Goal: Transaction & Acquisition: Purchase product/service

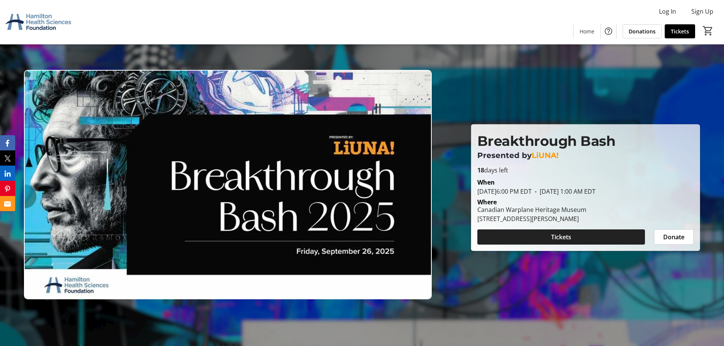
click at [576, 236] on span at bounding box center [561, 237] width 168 height 18
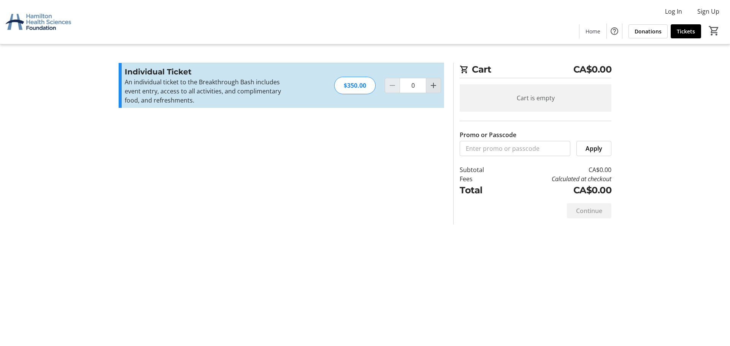
click at [434, 87] on mat-icon "Increment by one" at bounding box center [433, 85] width 9 height 9
type input "4"
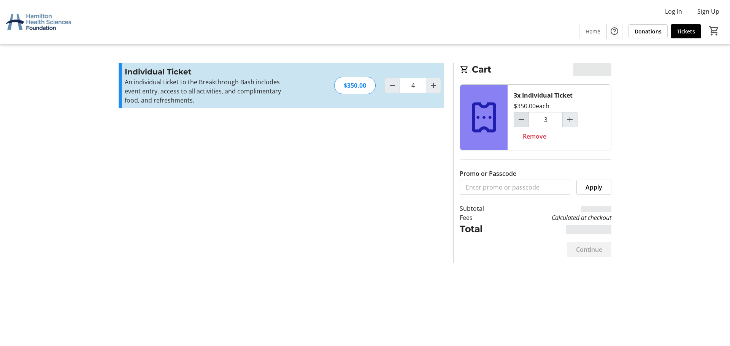
type input "4"
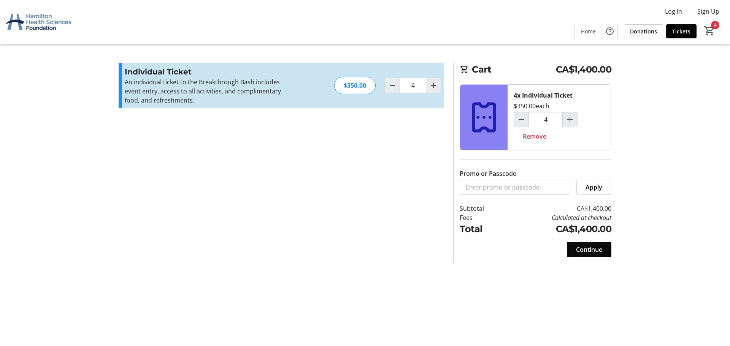
click at [594, 246] on span "Continue" at bounding box center [589, 249] width 26 height 9
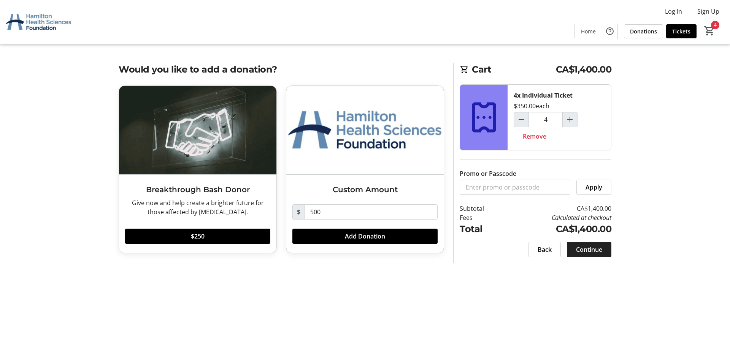
click at [582, 247] on span "Continue" at bounding box center [589, 249] width 26 height 9
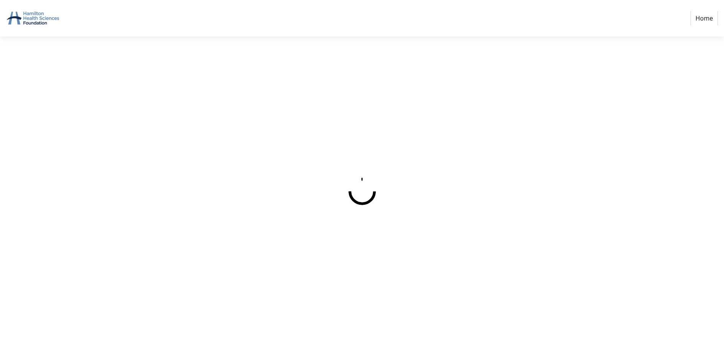
select select "CA"
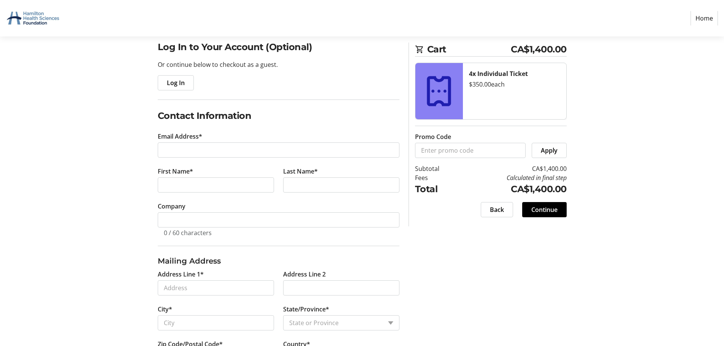
scroll to position [76, 0]
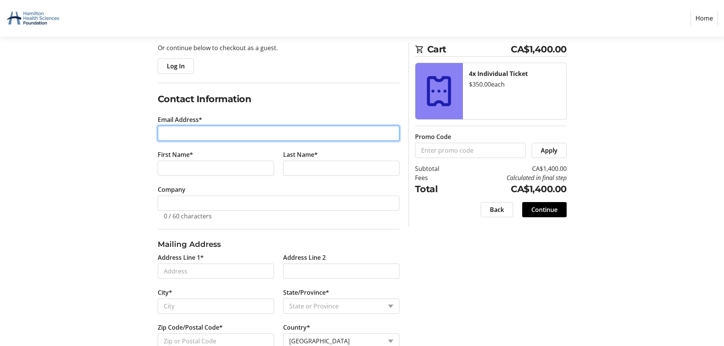
click at [182, 132] on input "Email Address*" at bounding box center [279, 133] width 242 height 15
type input "[EMAIL_ADDRESS][DOMAIN_NAME]"
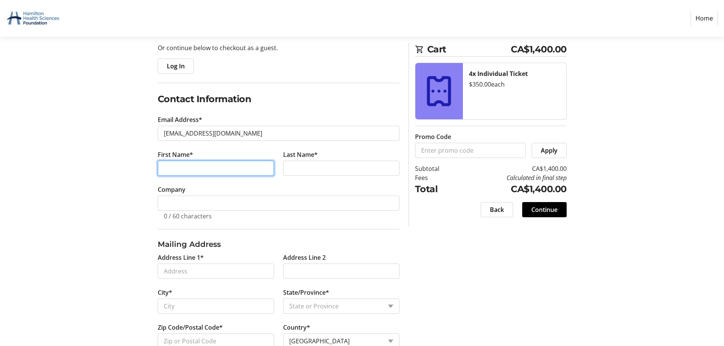
type input "[PERSON_NAME]"
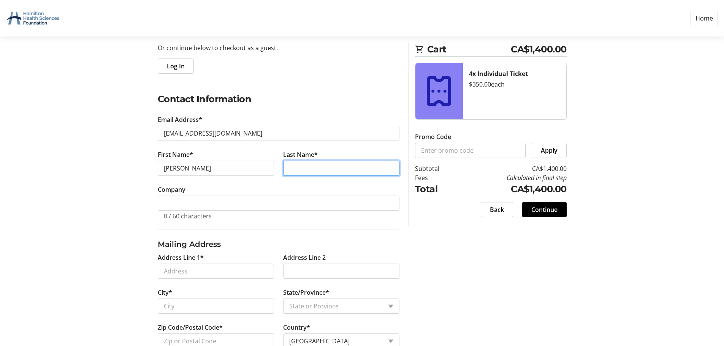
type input "[PERSON_NAME]"
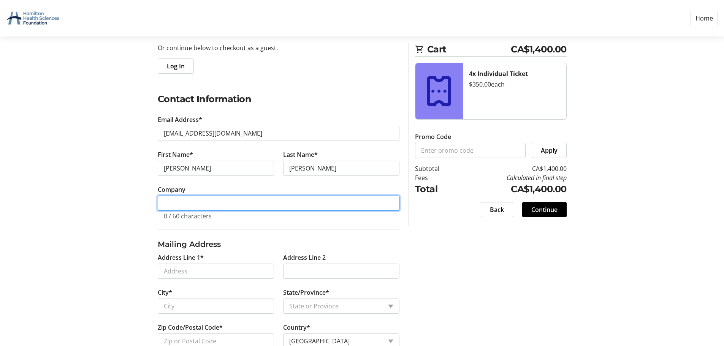
type input "2106701 Ontario Inc. O/A NovaJet"
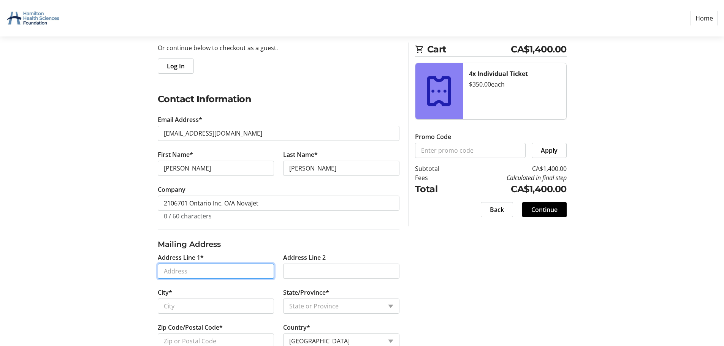
type input "6965 Vanguard Dr"
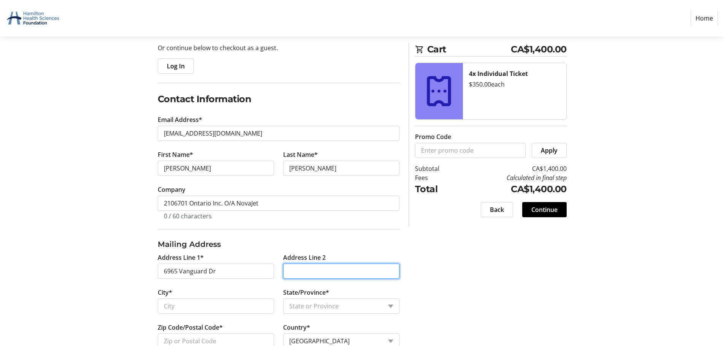
type input "Second Floor"
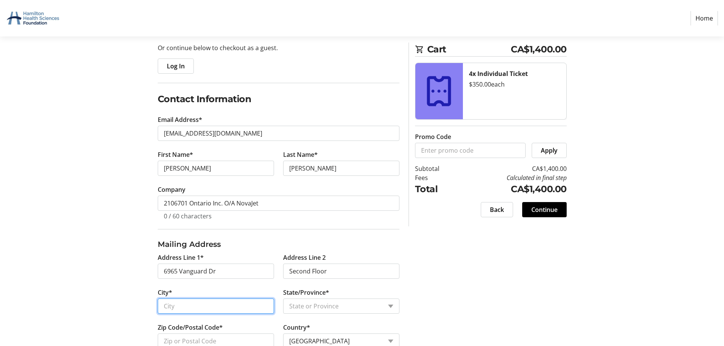
type input "[GEOGRAPHIC_DATA]"
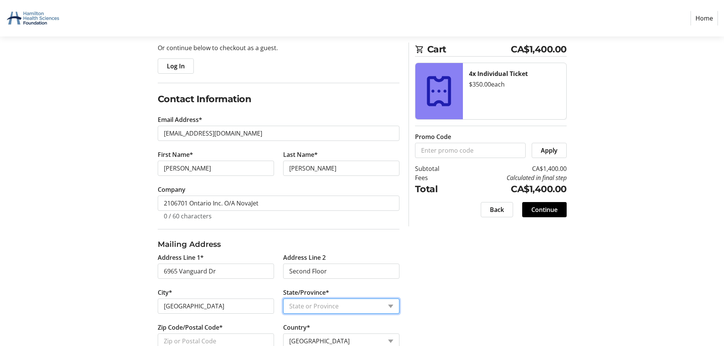
select select "ON"
type input "L5S 1B2"
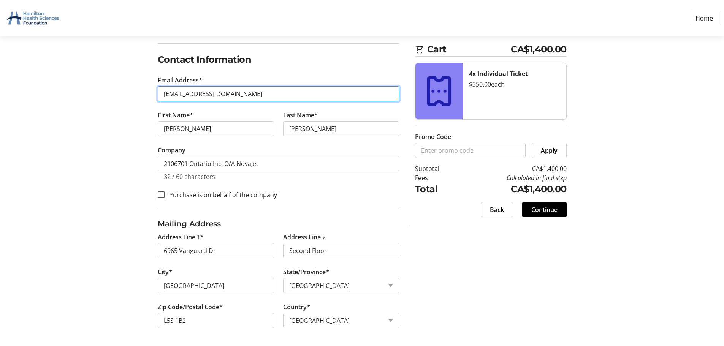
scroll to position [116, 0]
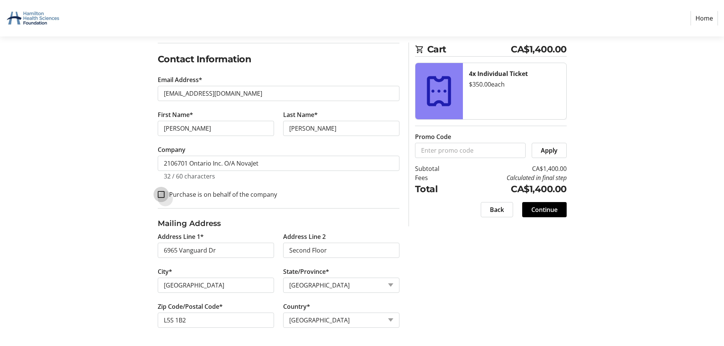
click at [162, 196] on input "Purchase is on behalf of the company" at bounding box center [161, 194] width 7 height 7
checkbox input "true"
click at [179, 319] on input "L5S 1B2" at bounding box center [216, 320] width 116 height 15
type input "L5S 0B2"
click at [544, 278] on div "Log In to Your Account (Optional) Or continue below to checkout as a guest. Log…" at bounding box center [362, 165] width 502 height 363
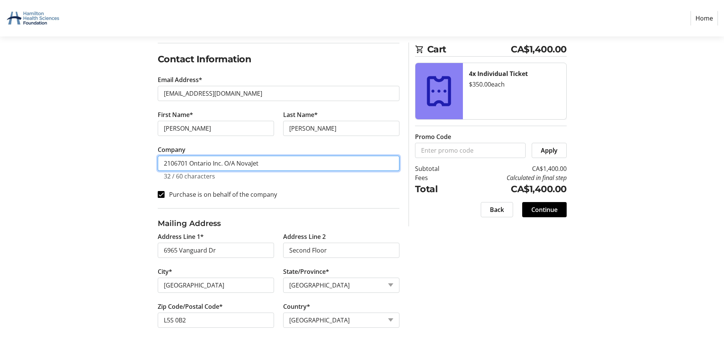
drag, startPoint x: 236, startPoint y: 165, endPoint x: 140, endPoint y: 170, distance: 96.3
click at [140, 170] on div "Log In to Your Account (Optional) Or continue below to checkout as a guest. Log…" at bounding box center [362, 165] width 502 height 363
click at [207, 162] on input "NovaJet" at bounding box center [279, 163] width 242 height 15
type input "NovaJet Aviation Group"
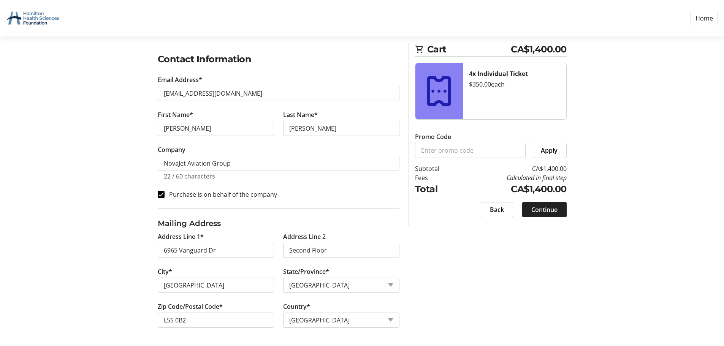
click at [550, 216] on span at bounding box center [544, 210] width 44 height 18
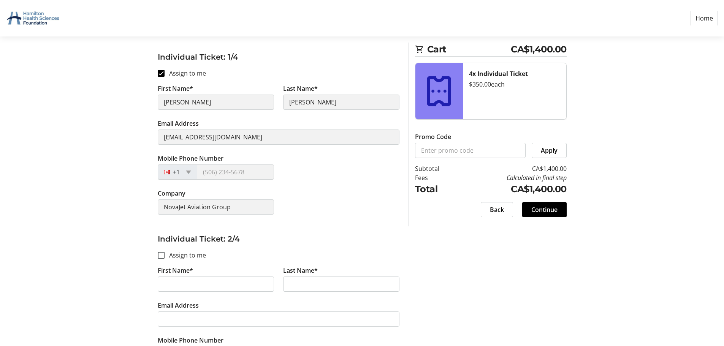
scroll to position [114, 0]
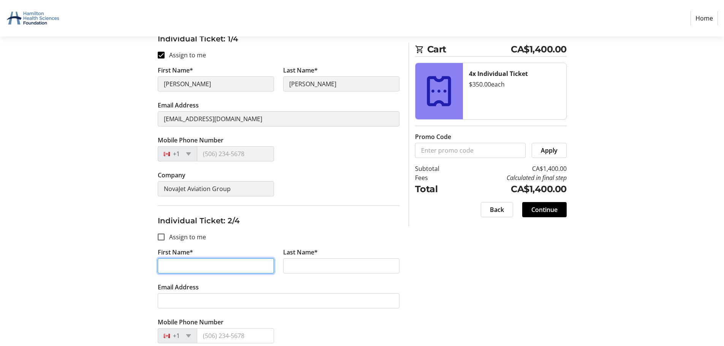
click at [196, 264] on input "First Name*" at bounding box center [216, 266] width 116 height 15
type input "Deb"
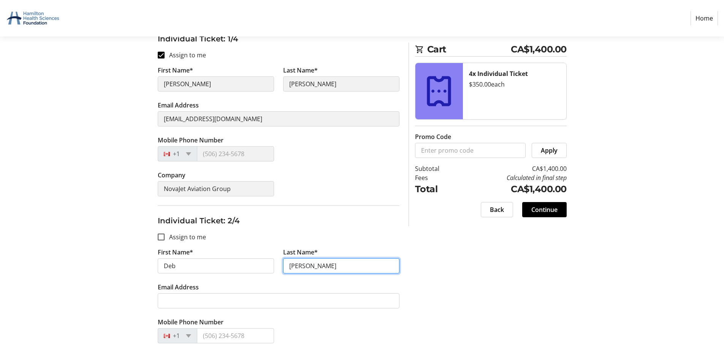
type input "[PERSON_NAME]"
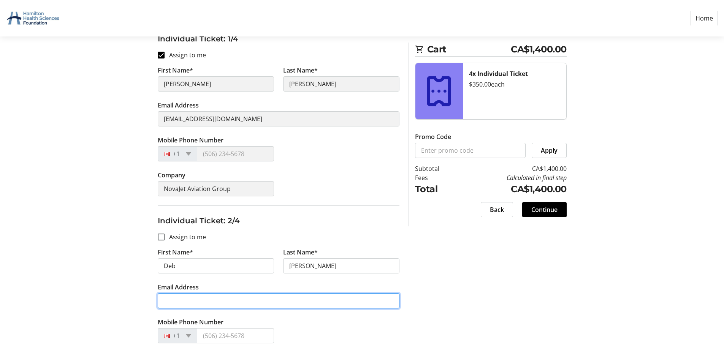
click at [251, 300] on input "Email Address" at bounding box center [279, 300] width 242 height 15
click at [205, 297] on input "Email Address" at bounding box center [279, 300] width 242 height 15
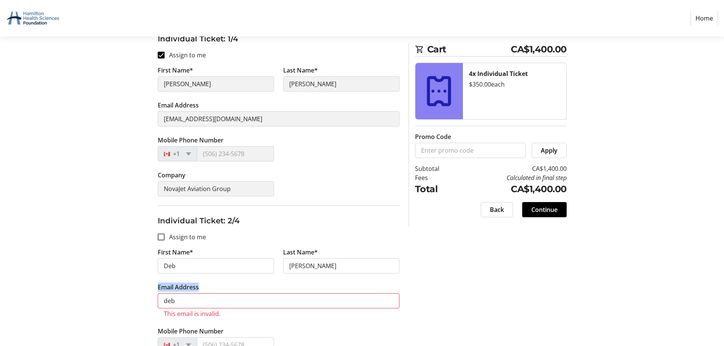
drag, startPoint x: 226, startPoint y: 292, endPoint x: 117, endPoint y: 292, distance: 109.5
click at [174, 302] on input "deb" at bounding box center [279, 300] width 242 height 15
type input "d"
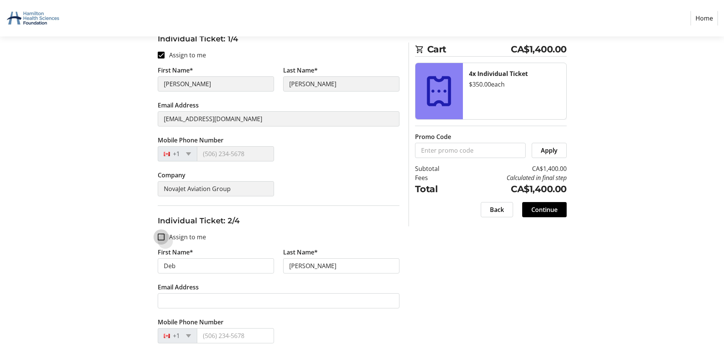
click at [162, 239] on input "Assign to me" at bounding box center [161, 237] width 7 height 7
checkbox input "true"
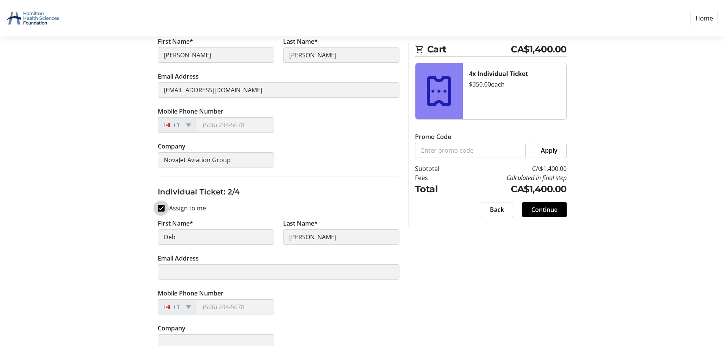
type input "[PERSON_NAME]"
type input "[EMAIL_ADDRESS][DOMAIN_NAME]"
type input "NovaJet Aviation Group"
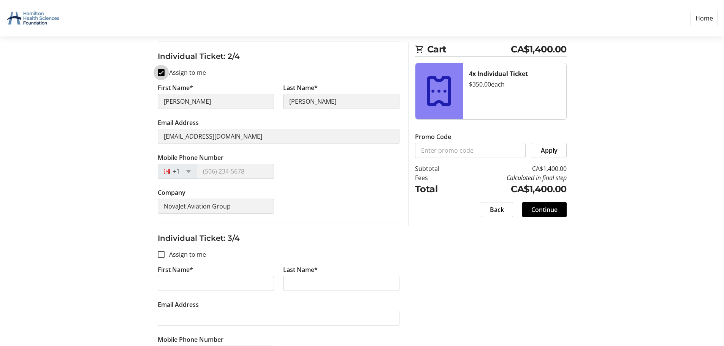
scroll to position [304, 0]
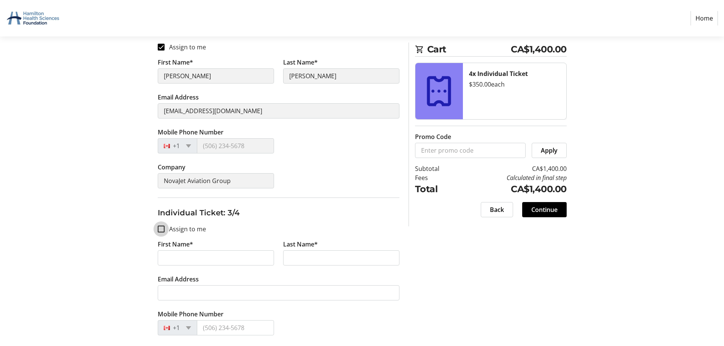
click at [161, 227] on input "Assign to me" at bounding box center [161, 229] width 7 height 7
checkbox input "true"
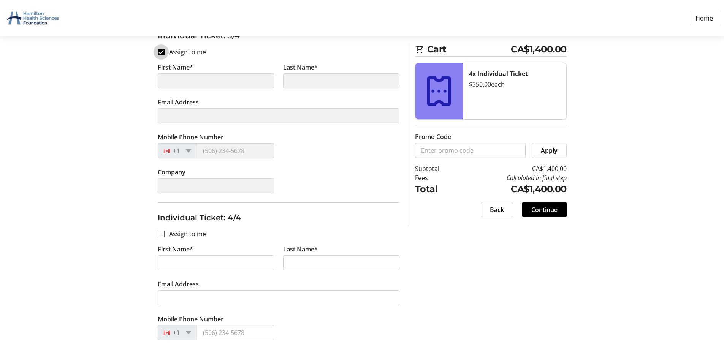
scroll to position [494, 0]
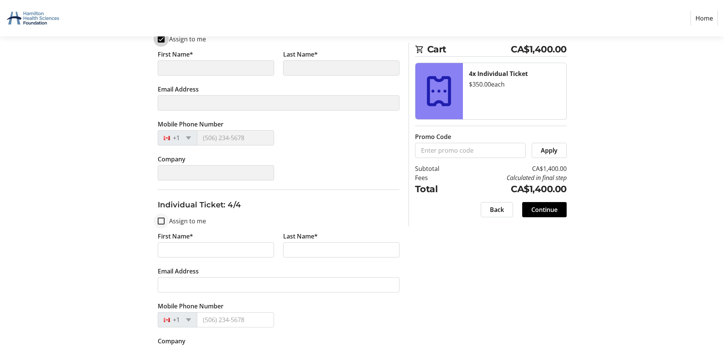
type input "[PERSON_NAME]"
type input "[EMAIL_ADDRESS][DOMAIN_NAME]"
type input "NovaJet Aviation Group"
click at [160, 225] on div at bounding box center [161, 221] width 18 height 18
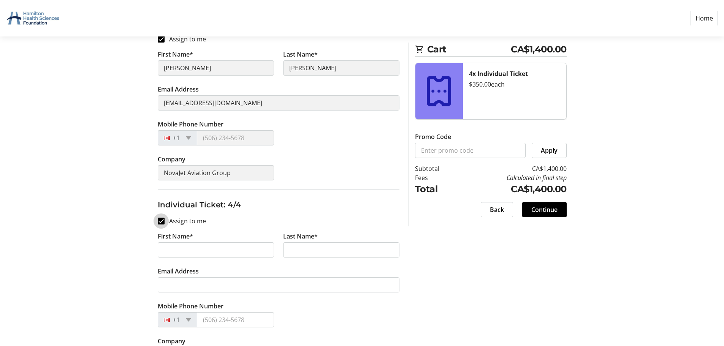
checkbox input "true"
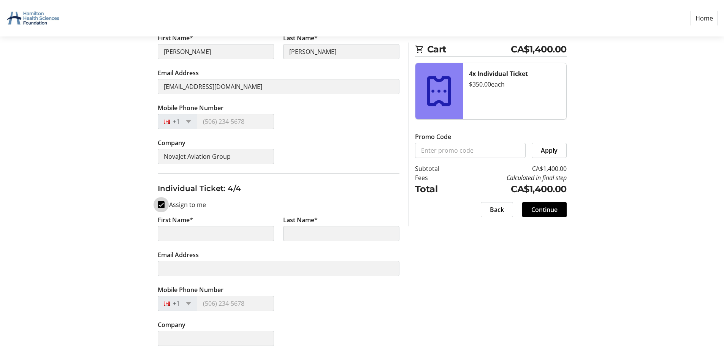
scroll to position [520, 0]
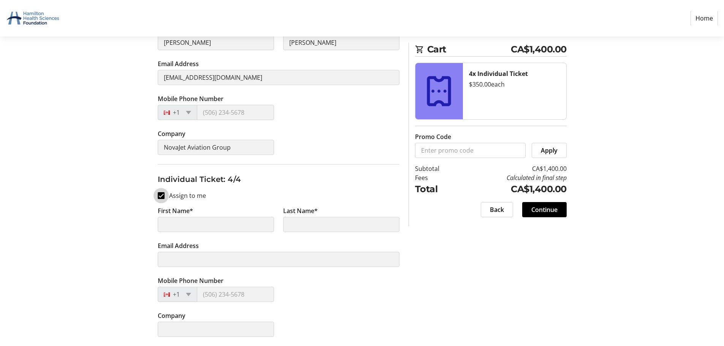
type input "[PERSON_NAME]"
type input "[EMAIL_ADDRESS][DOMAIN_NAME]"
type input "NovaJet Aviation Group"
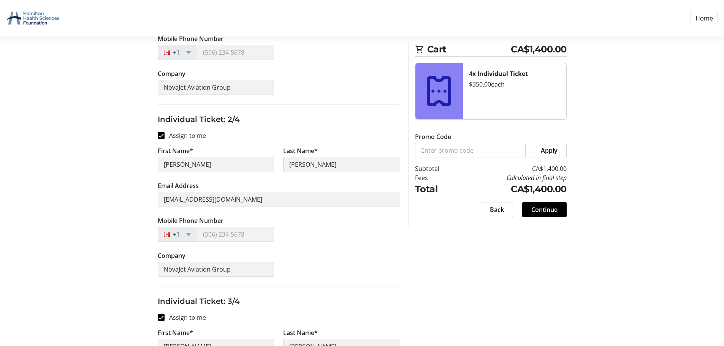
scroll to position [178, 0]
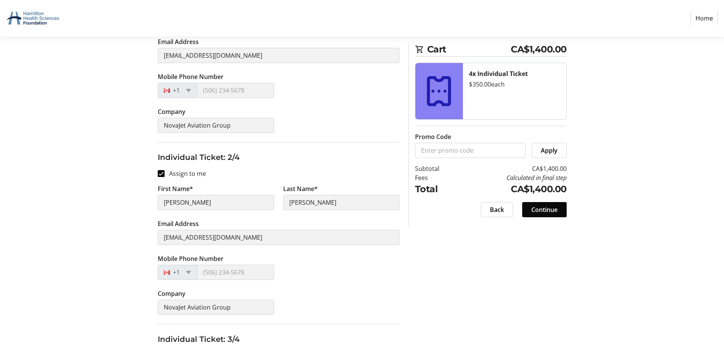
click at [538, 206] on span "Continue" at bounding box center [544, 209] width 26 height 9
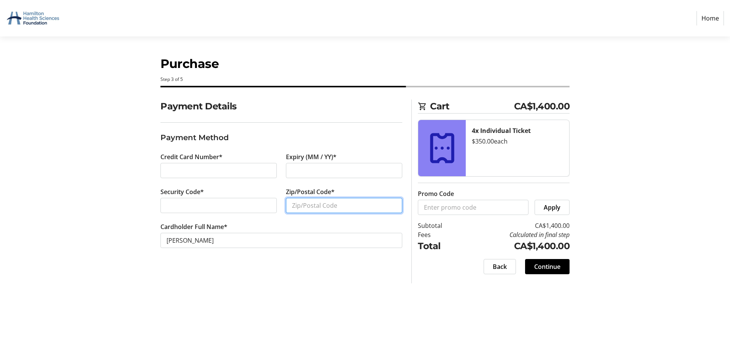
click at [307, 206] on input "Zip/Postal Code*" at bounding box center [344, 205] width 116 height 15
type input "l5s0b2"
click at [296, 262] on section "Payment Details Payment Method Credit Card Number* Expiry (MM / YY)* Security C…" at bounding box center [281, 183] width 242 height 167
click at [560, 266] on span at bounding box center [547, 267] width 44 height 18
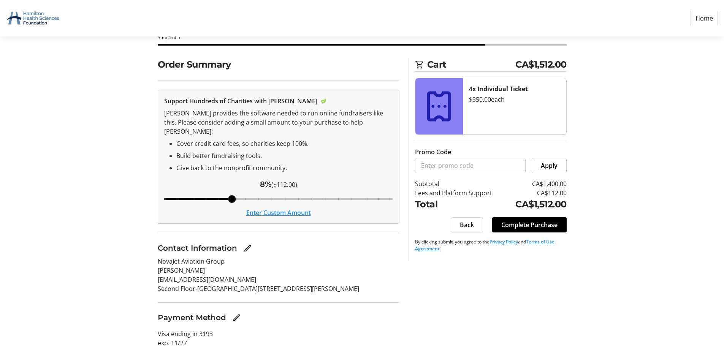
scroll to position [24, 0]
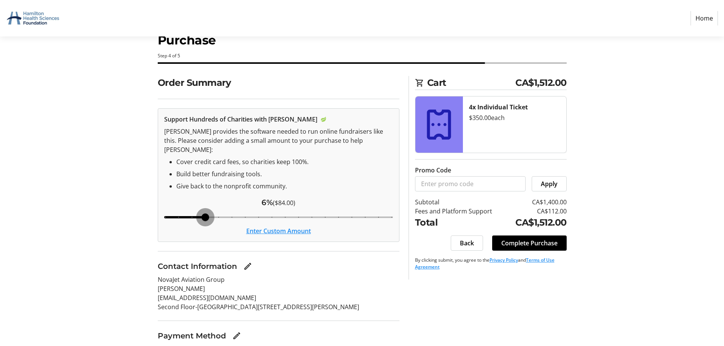
drag, startPoint x: 233, startPoint y: 209, endPoint x: 211, endPoint y: 210, distance: 21.3
type input "6"
click at [211, 210] on input "Cover fees percentage" at bounding box center [278, 217] width 245 height 17
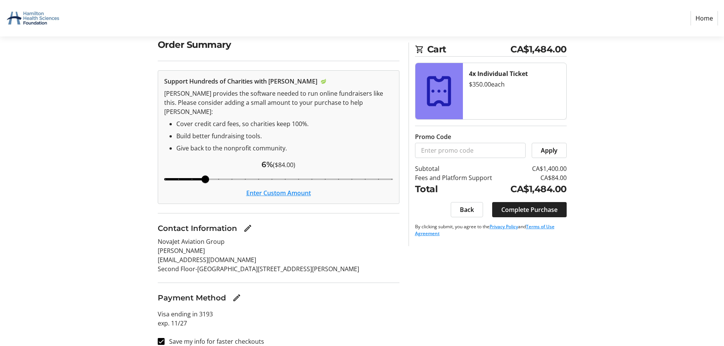
click at [511, 208] on span "Complete Purchase" at bounding box center [529, 209] width 56 height 9
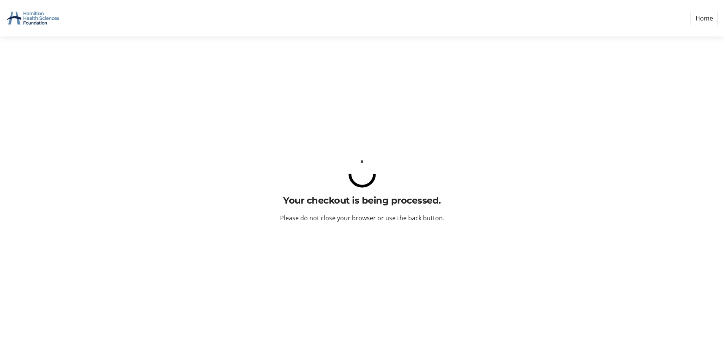
scroll to position [0, 0]
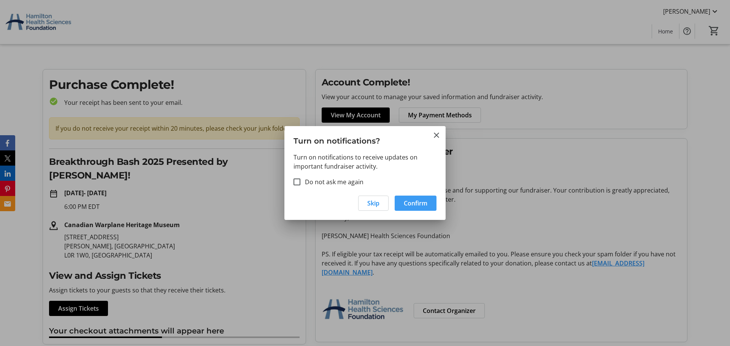
click at [410, 205] on span "Confirm" at bounding box center [416, 203] width 24 height 9
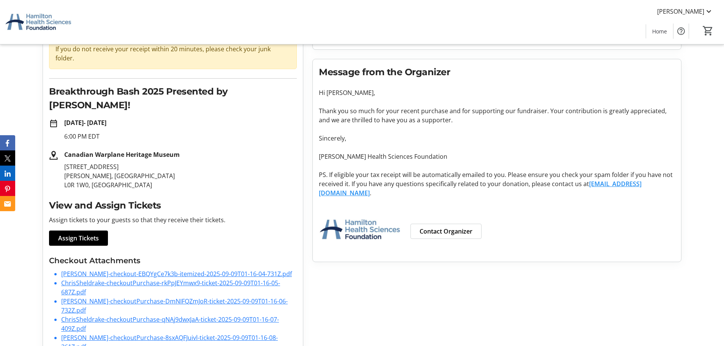
scroll to position [81, 0]
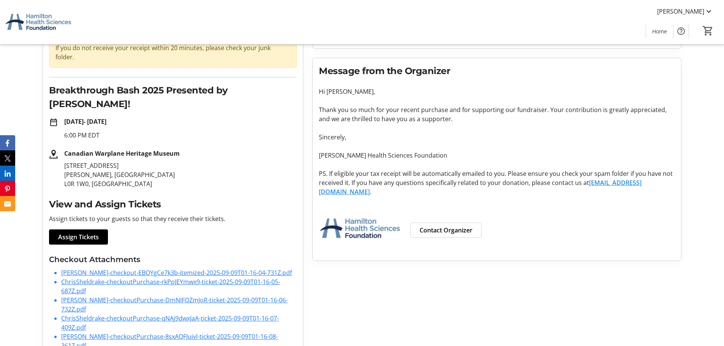
click at [149, 269] on link "[PERSON_NAME]-checkout-EBQYgCe7k3b-itemized-2025-09-09T01-16-04-731Z.pdf" at bounding box center [176, 273] width 231 height 8
click at [166, 278] on link "ChrisSheldrake-checkoutPurchase-rkPpJEYmwx9-ticket-2025-09-09T01-16-05-687Z.pdf" at bounding box center [170, 286] width 219 height 17
click at [165, 296] on link "[PERSON_NAME]-checkoutPurchase-DmNIFQZmJoR-ticket-2025-09-09T01-16-06-732Z.pdf" at bounding box center [174, 304] width 227 height 17
click at [167, 314] on link "ChrisSheldrake-checkoutPurchase-qNAj9dwxJaA-ticket-2025-09-09T01-16-07-409Z.pdf" at bounding box center [170, 322] width 218 height 17
click at [165, 333] on link "[PERSON_NAME]-checkoutPurchase-8sxAQFJuivl-ticket-2025-09-09T01-16-08-361Z.pdf" at bounding box center [169, 341] width 217 height 17
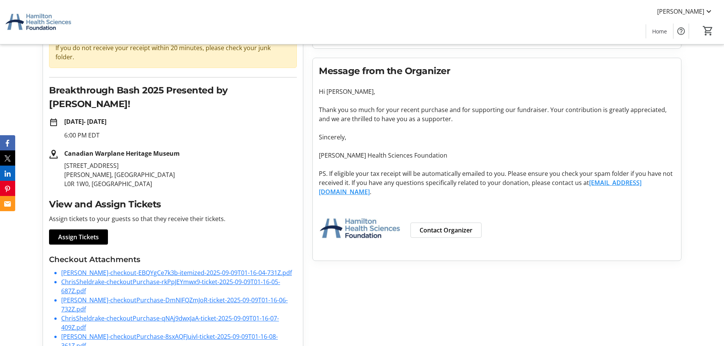
click at [536, 301] on div "Account Complete! View your account to manage your saved information and fundra…" at bounding box center [497, 176] width 378 height 374
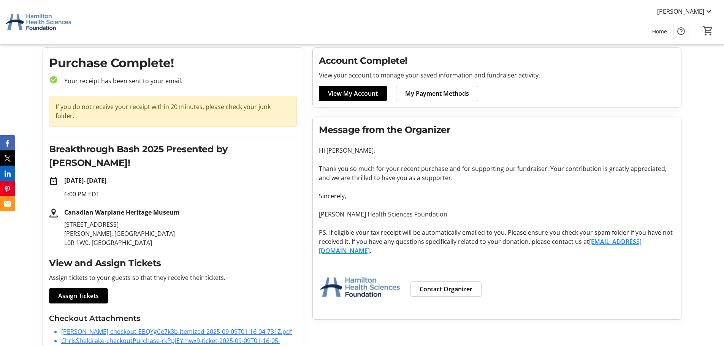
scroll to position [0, 0]
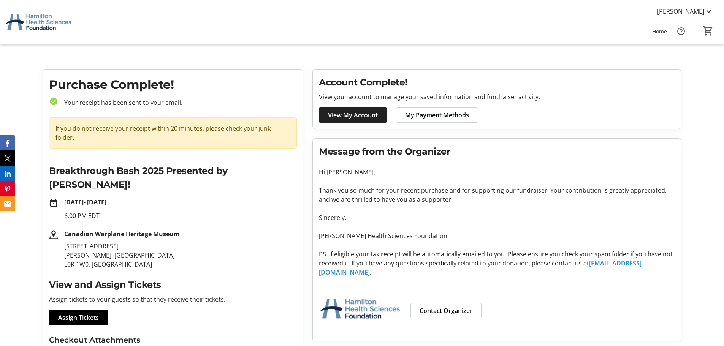
click at [363, 116] on span "View My Account" at bounding box center [353, 115] width 50 height 9
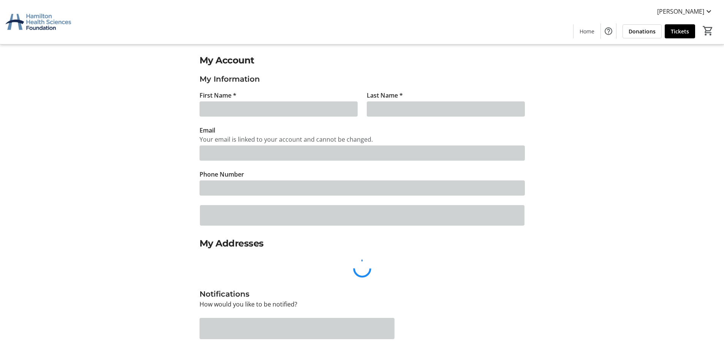
type input "[PERSON_NAME]"
type input "[EMAIL_ADDRESS][DOMAIN_NAME]"
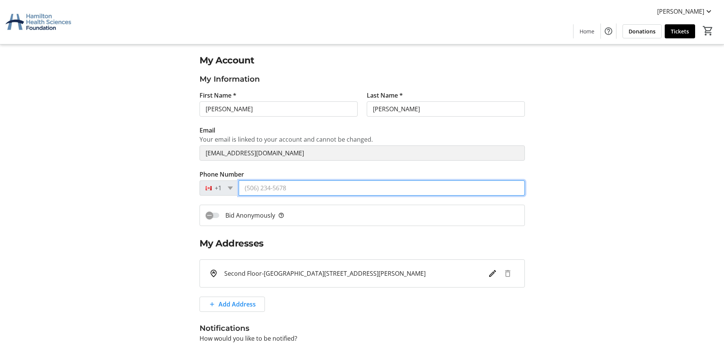
click at [301, 187] on input "Phone Number" at bounding box center [382, 188] width 286 height 15
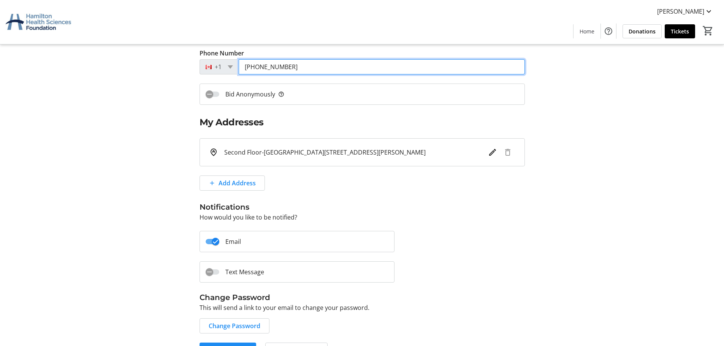
scroll to position [142, 0]
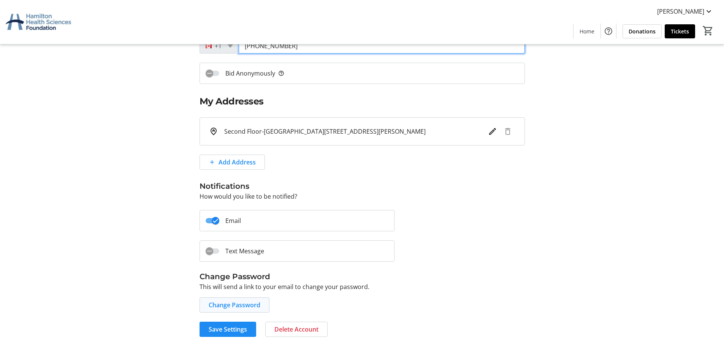
type input "[PHONE_NUMBER]"
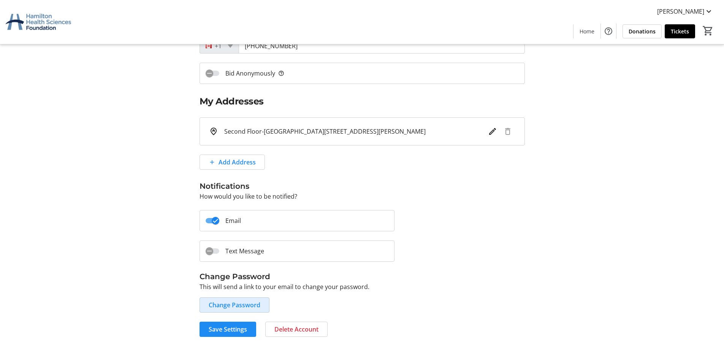
click at [238, 305] on span "Change Password" at bounding box center [235, 305] width 52 height 9
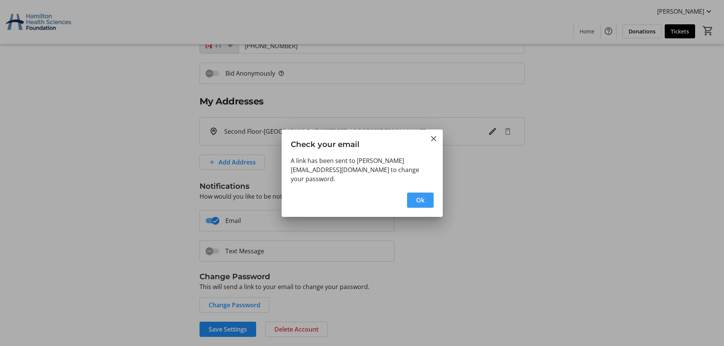
click at [425, 196] on span "button" at bounding box center [420, 200] width 27 height 18
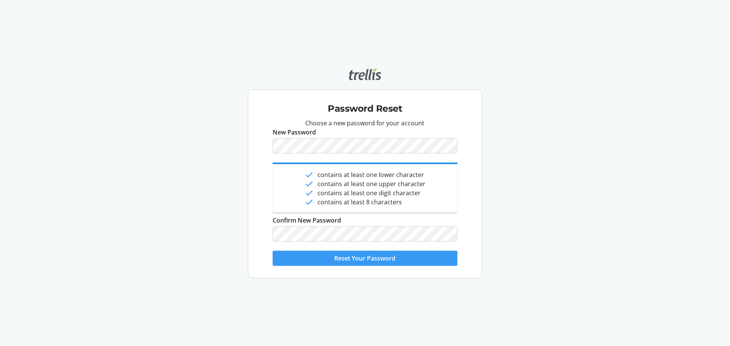
click at [370, 260] on span "Reset Your Password" at bounding box center [364, 258] width 61 height 9
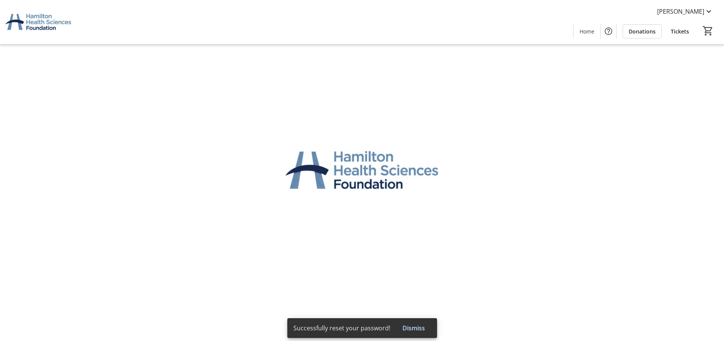
type input "[PERSON_NAME]"
type input "[EMAIL_ADDRESS][DOMAIN_NAME]"
type input "[PHONE_NUMBER]"
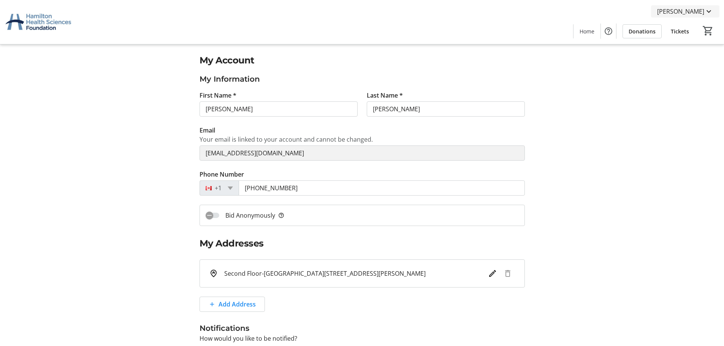
click at [707, 12] on mat-icon at bounding box center [708, 11] width 9 height 9
click at [623, 112] on div at bounding box center [362, 173] width 724 height 346
click at [699, 9] on span "[PERSON_NAME]" at bounding box center [680, 11] width 47 height 9
click at [633, 85] on div at bounding box center [362, 173] width 724 height 346
click at [684, 31] on span "Tickets" at bounding box center [680, 31] width 18 height 8
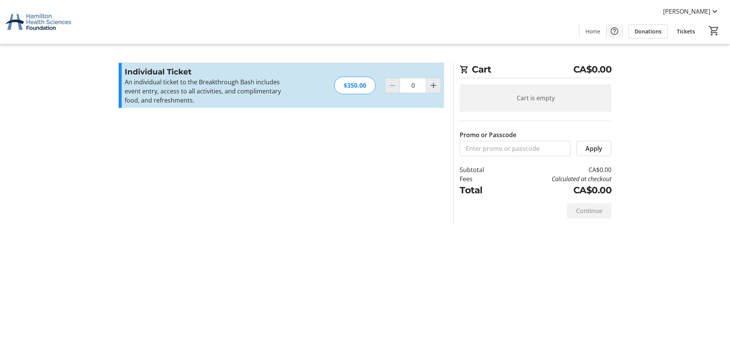
click at [612, 31] on mat-icon "Help" at bounding box center [614, 31] width 9 height 9
